Goal: Register for event/course

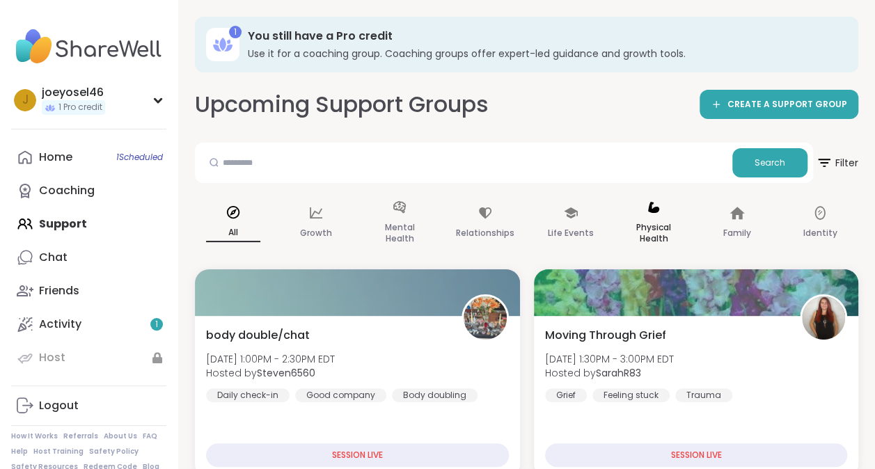
click at [660, 237] on p "Physical Health" at bounding box center [654, 233] width 54 height 28
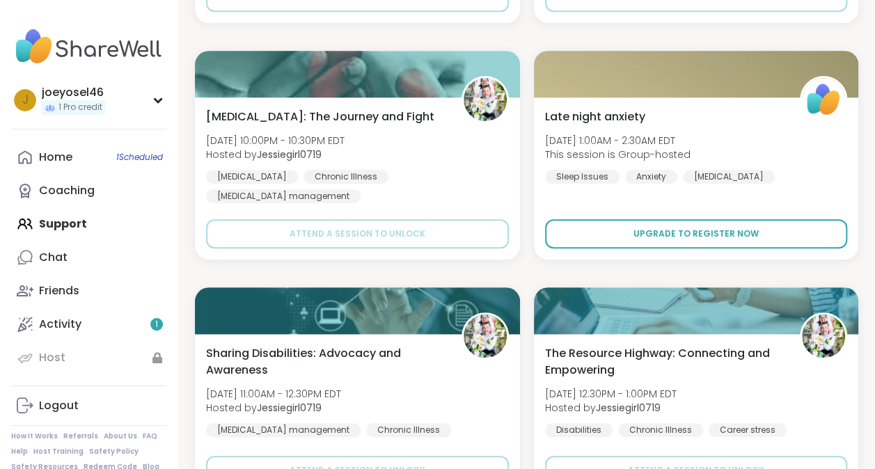
scroll to position [3092, 0]
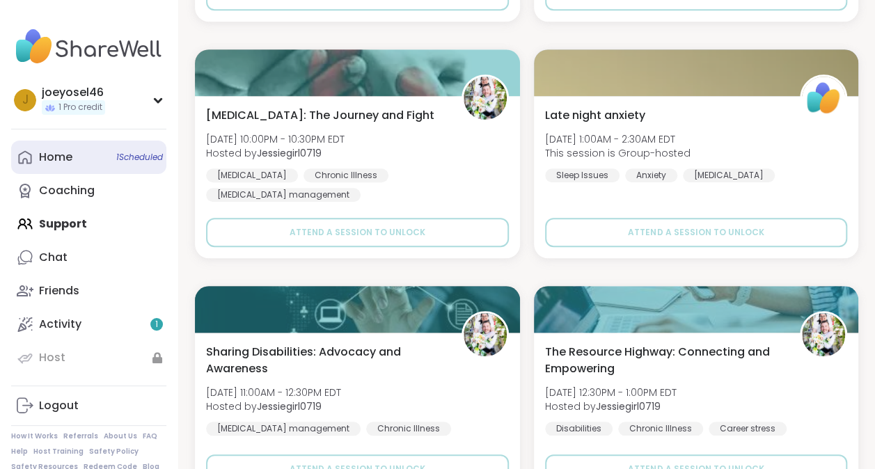
click at [146, 157] on span "1 Scheduled" at bounding box center [139, 157] width 47 height 11
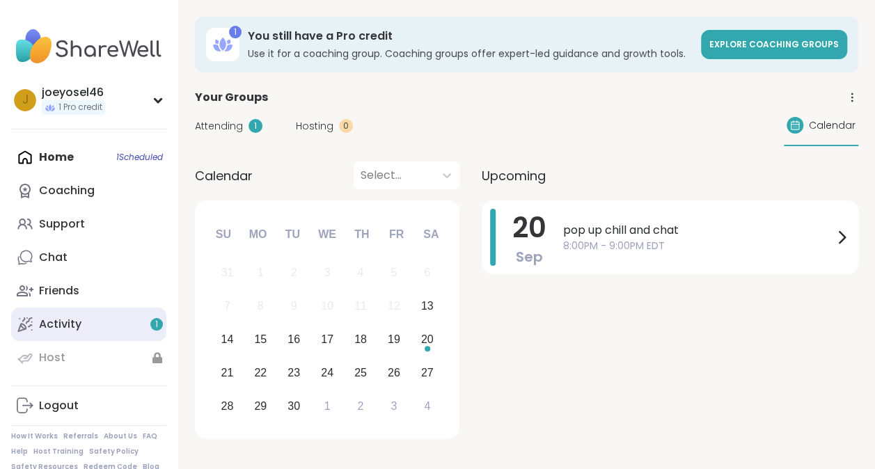
click at [66, 322] on div "Activity 1" at bounding box center [60, 324] width 42 height 15
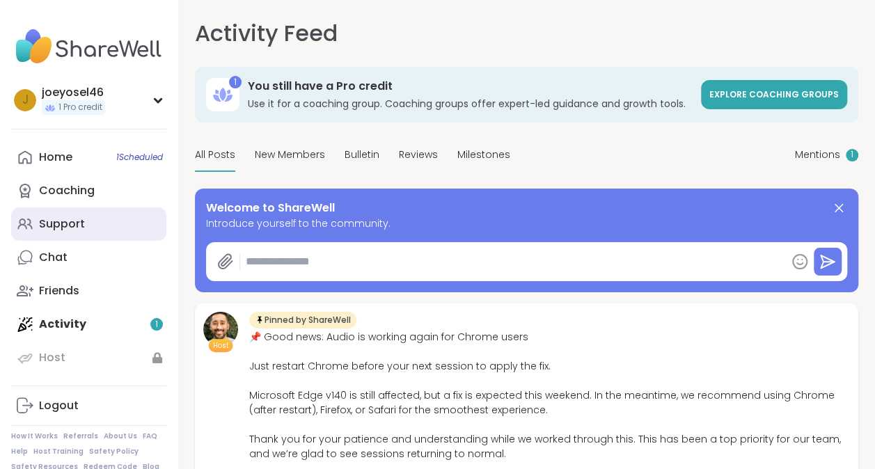
click at [60, 217] on div "Support" at bounding box center [62, 224] width 46 height 15
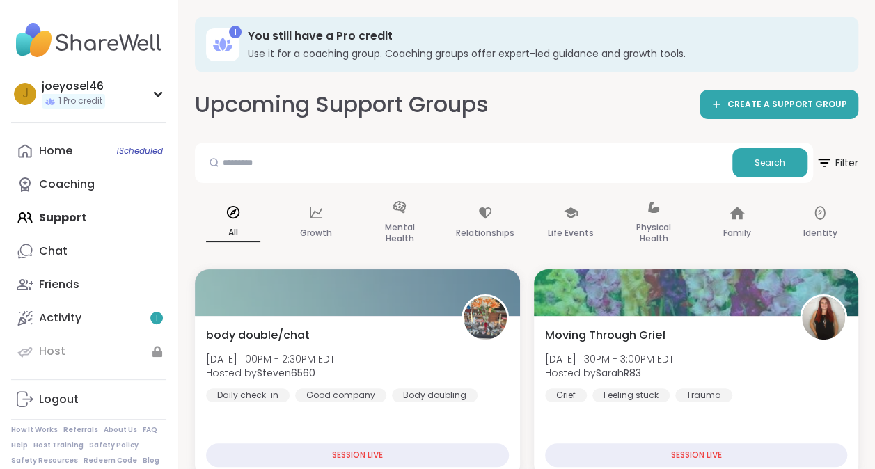
scroll to position [7, 0]
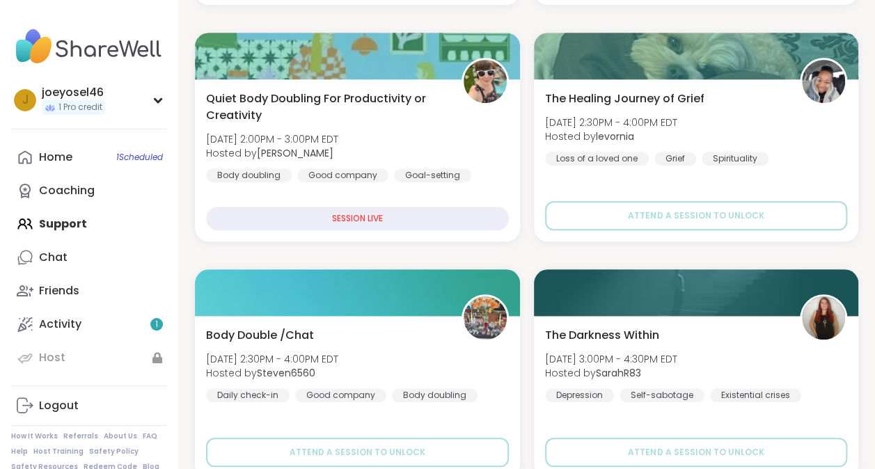
scroll to position [501, 0]
